Goal: Task Accomplishment & Management: Manage account settings

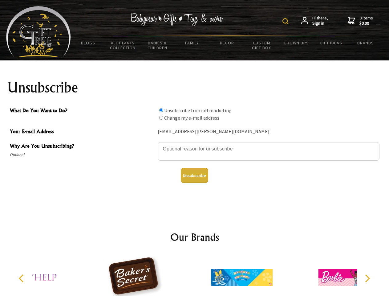
click at [286, 21] on img at bounding box center [285, 21] width 6 height 6
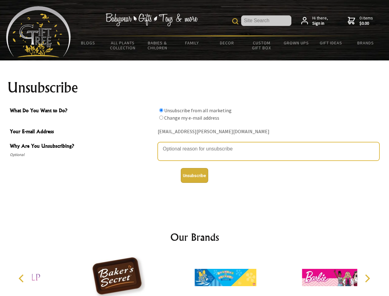
click at [195, 144] on textarea "Why Are You Unsubscribing?" at bounding box center [269, 151] width 222 height 18
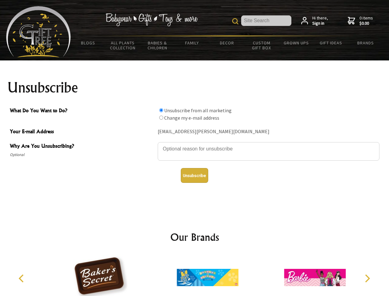
click at [161, 110] on input "What Do You Want to Do?" at bounding box center [161, 110] width 4 height 4
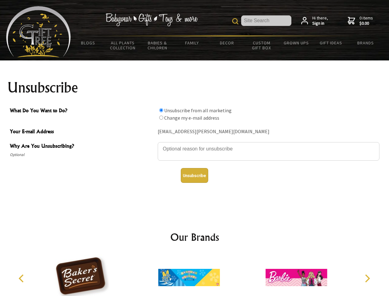
click at [161, 117] on input "What Do You Want to Do?" at bounding box center [161, 117] width 4 height 4
radio input "true"
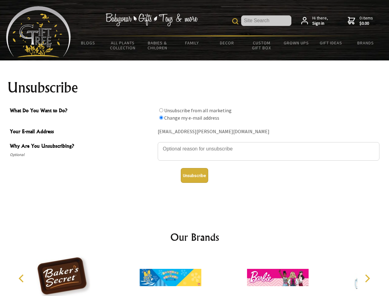
click at [194, 175] on button "Unsubscribe" at bounding box center [194, 175] width 27 height 15
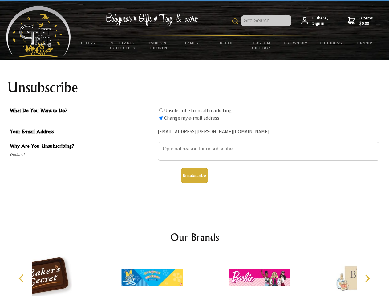
click at [195, 275] on div at bounding box center [152, 278] width 107 height 48
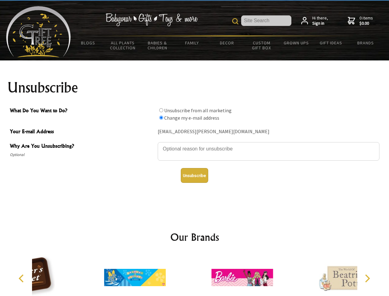
click at [22, 278] on icon "Previous" at bounding box center [22, 278] width 8 height 8
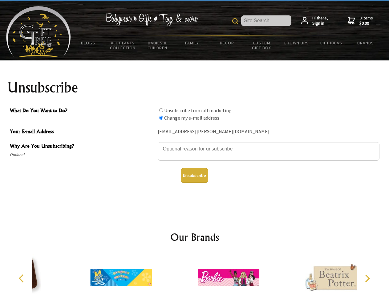
click at [367, 278] on icon "Next" at bounding box center [367, 278] width 8 height 8
